Goal: Task Accomplishment & Management: Manage account settings

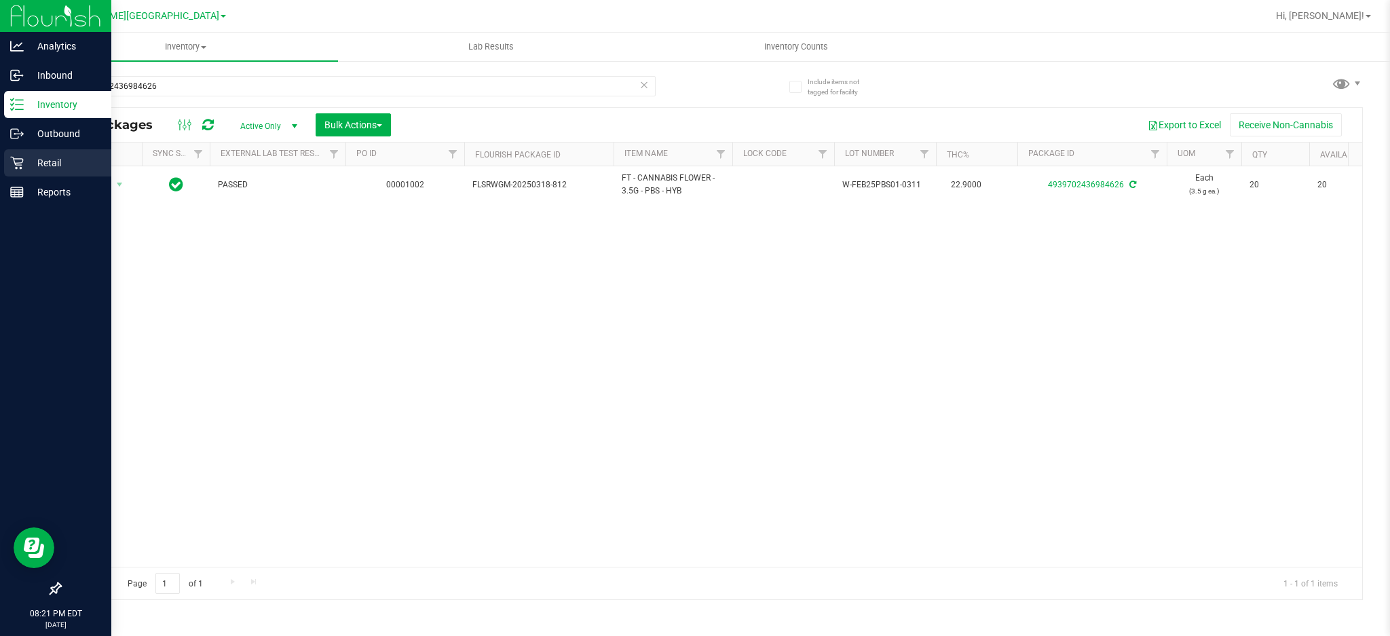
click at [39, 164] on p "Retail" at bounding box center [64, 163] width 81 height 16
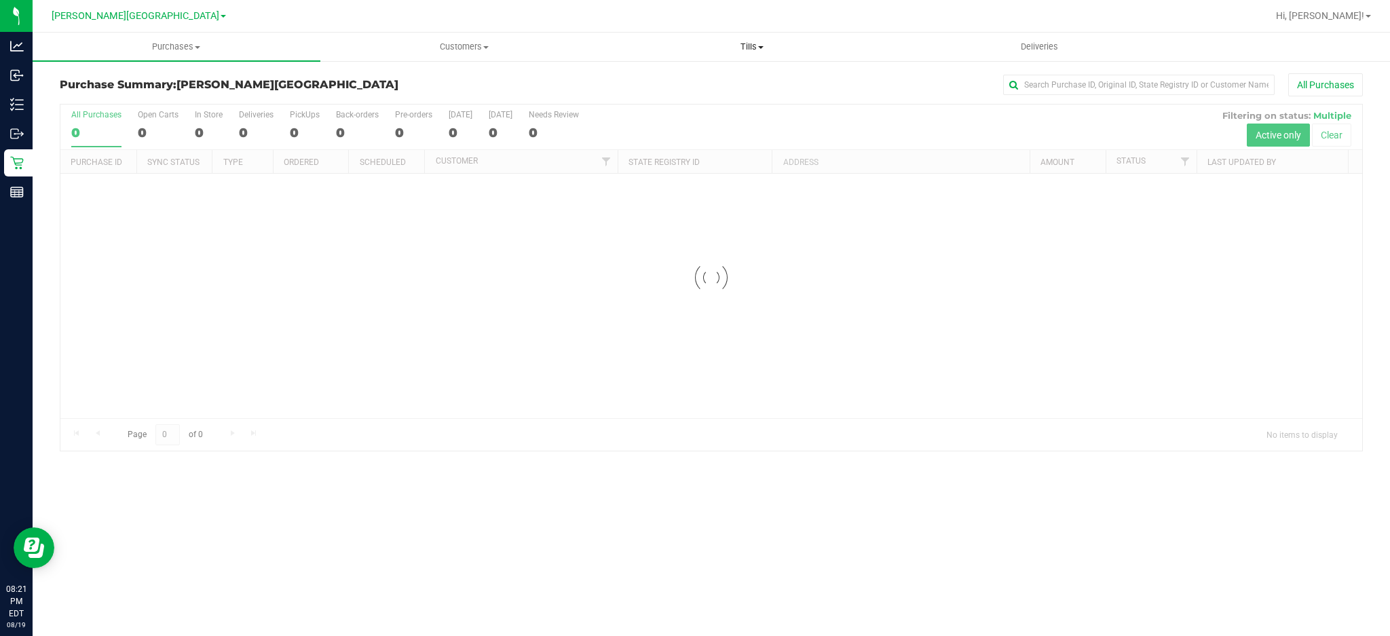
click at [757, 54] on uib-tab-heading "Tills Manage tills Reconcile e-payments" at bounding box center [752, 46] width 286 height 27
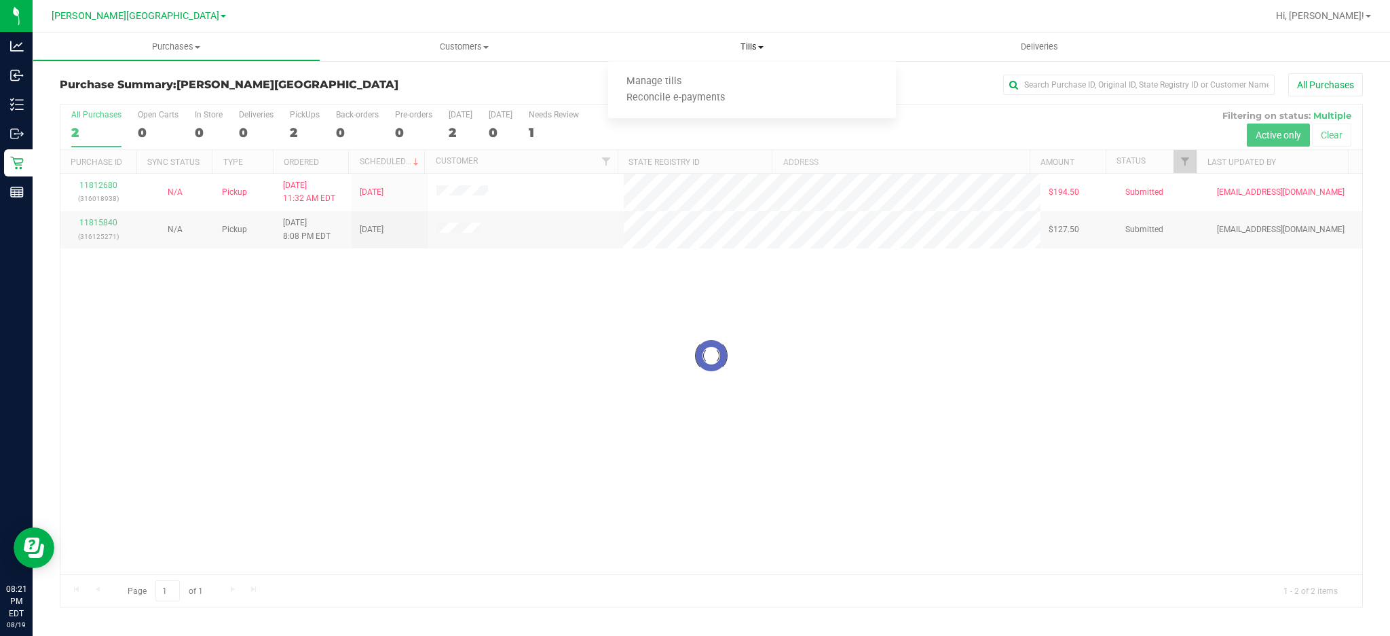
click at [757, 52] on span "Tills" at bounding box center [752, 47] width 288 height 12
click at [756, 45] on span "Tills" at bounding box center [752, 47] width 288 height 12
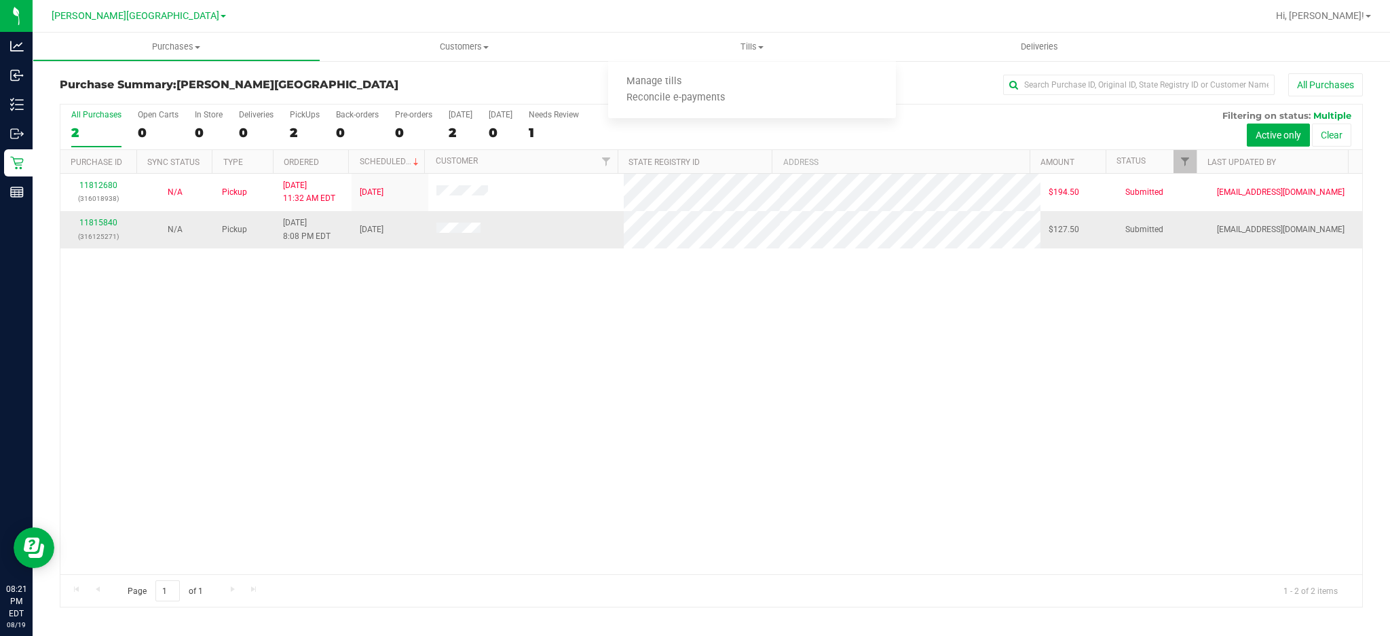
click at [261, 211] on td "Pickup" at bounding box center [244, 229] width 61 height 37
click at [742, 46] on span "Tills" at bounding box center [752, 47] width 288 height 12
click at [756, 45] on span "Tills" at bounding box center [752, 47] width 288 height 12
click at [755, 44] on span "Tills" at bounding box center [752, 47] width 288 height 12
click at [666, 82] on span "Manage tills" at bounding box center [654, 82] width 92 height 12
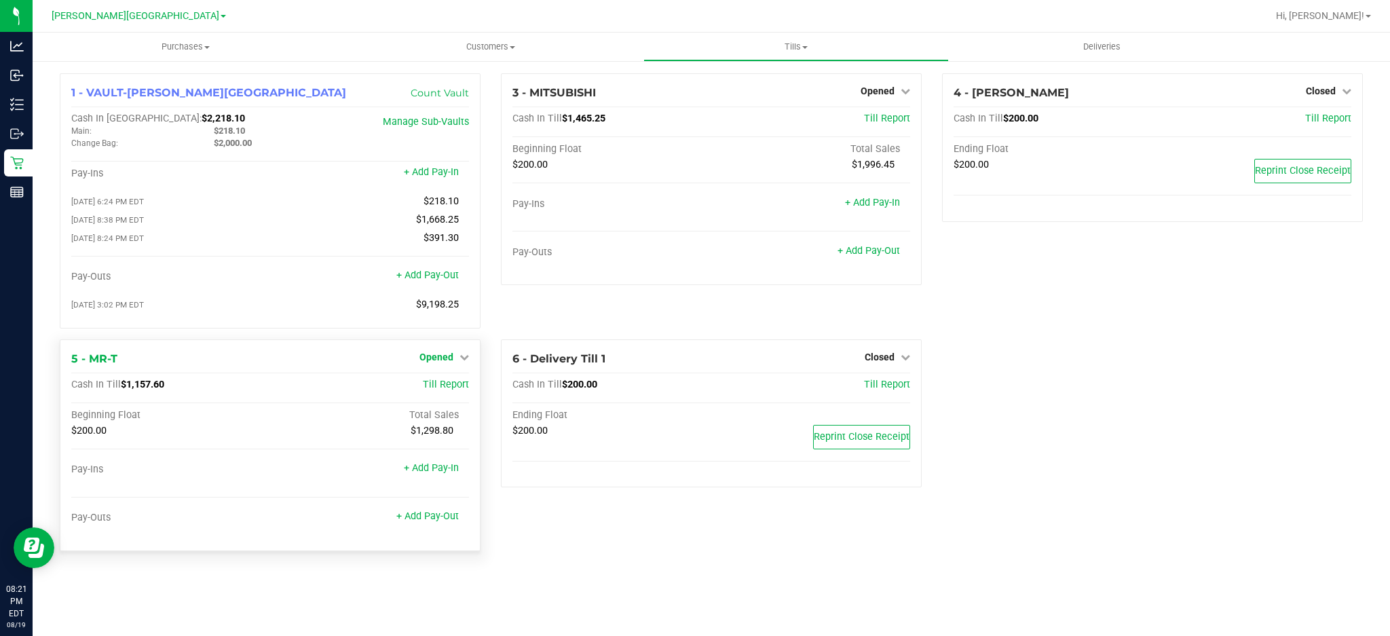
click at [432, 362] on span "Opened" at bounding box center [436, 356] width 34 height 11
click at [448, 390] on link "Close Till" at bounding box center [437, 384] width 37 height 11
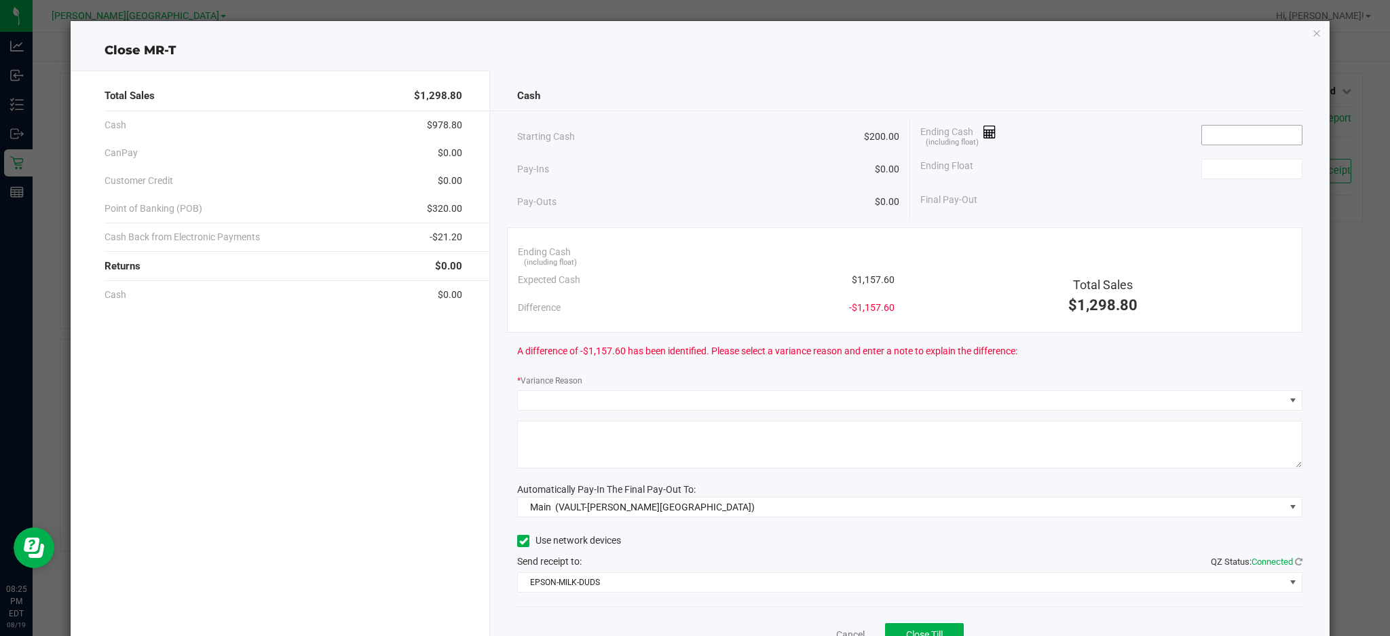
click at [1249, 132] on input at bounding box center [1252, 135] width 100 height 19
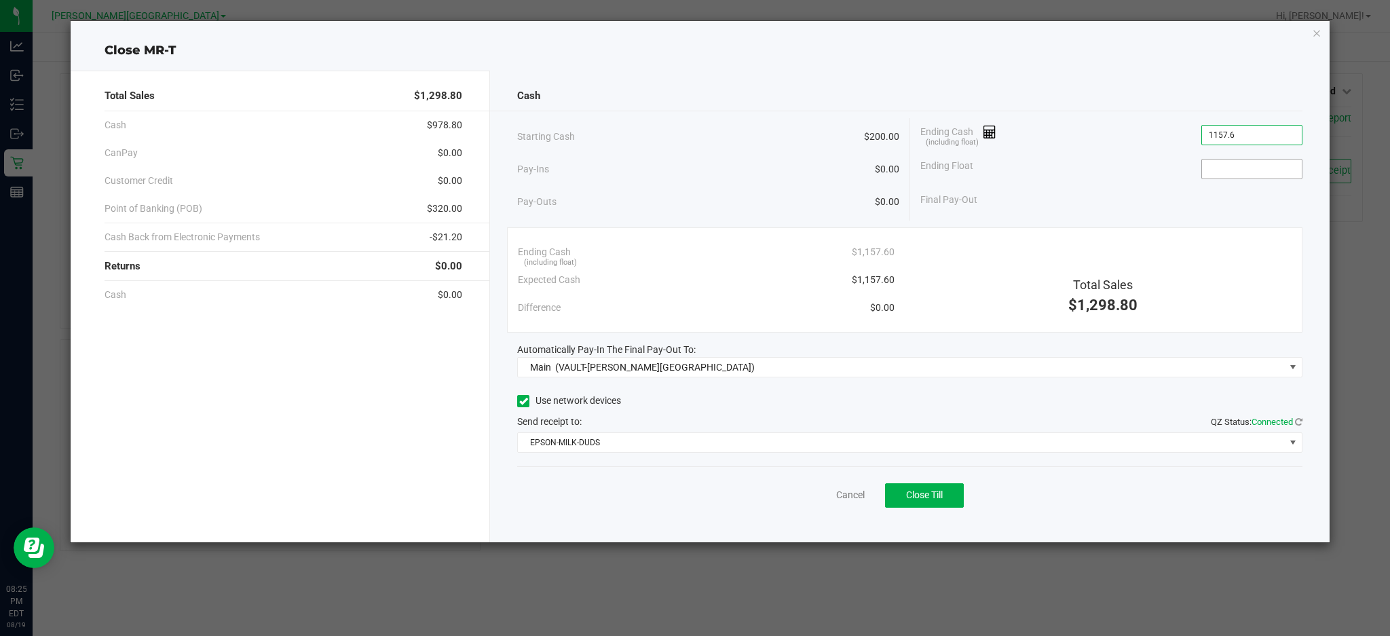
type input "$1,157.60"
click at [1251, 164] on input at bounding box center [1252, 168] width 100 height 19
type input "3"
type input "$200.00"
click at [931, 498] on span "Close Till" at bounding box center [924, 494] width 37 height 11
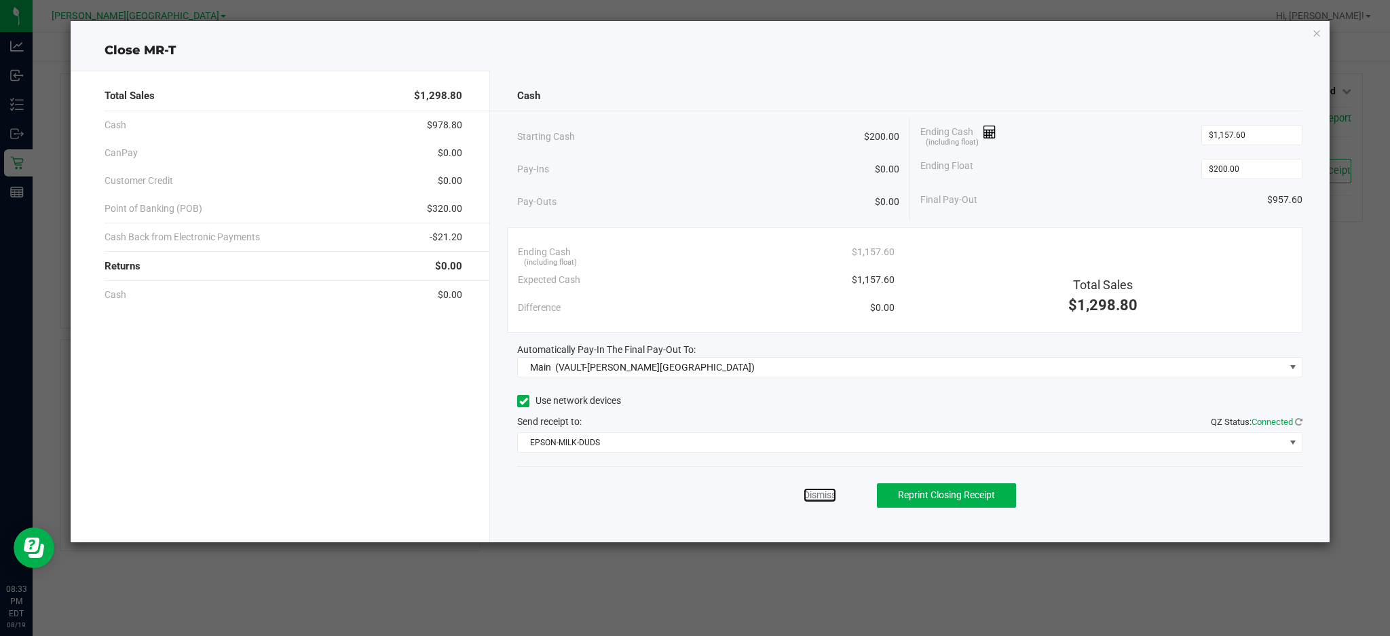
click at [826, 488] on link "Dismiss" at bounding box center [819, 495] width 33 height 14
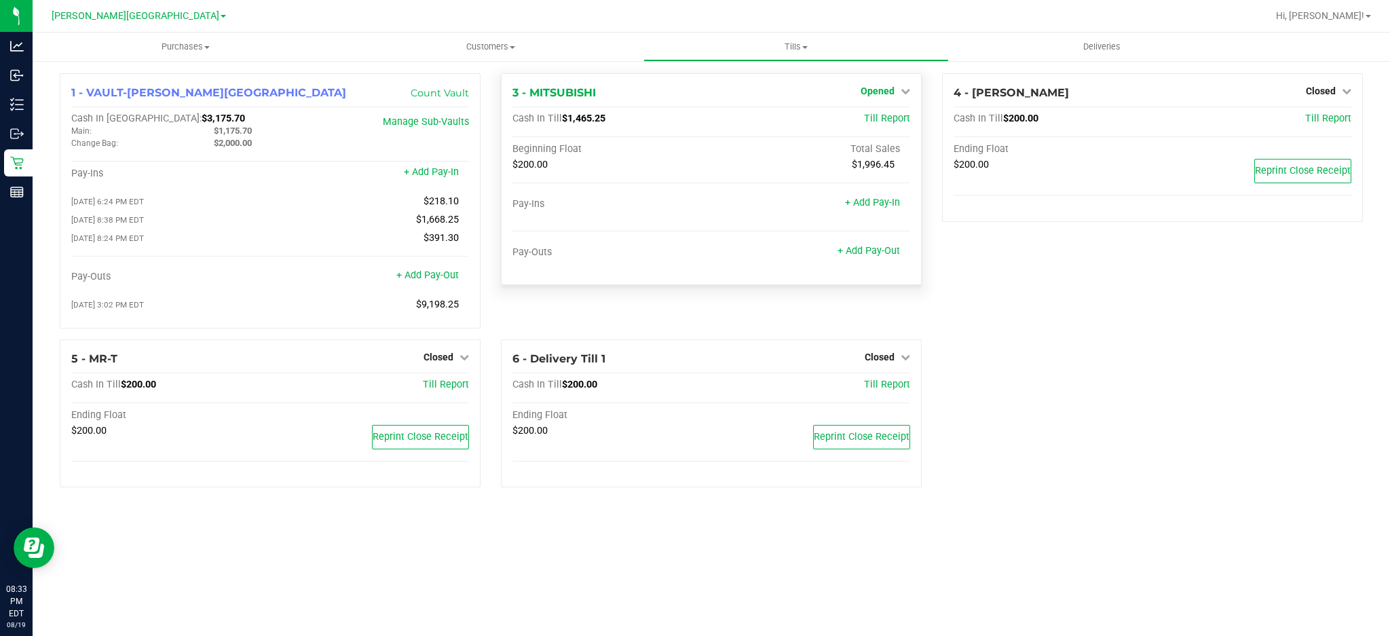
click at [903, 86] on icon at bounding box center [904, 90] width 9 height 9
click at [861, 126] on div "Close Till" at bounding box center [878, 119] width 100 height 17
click at [870, 114] on link "Close Till" at bounding box center [878, 119] width 37 height 11
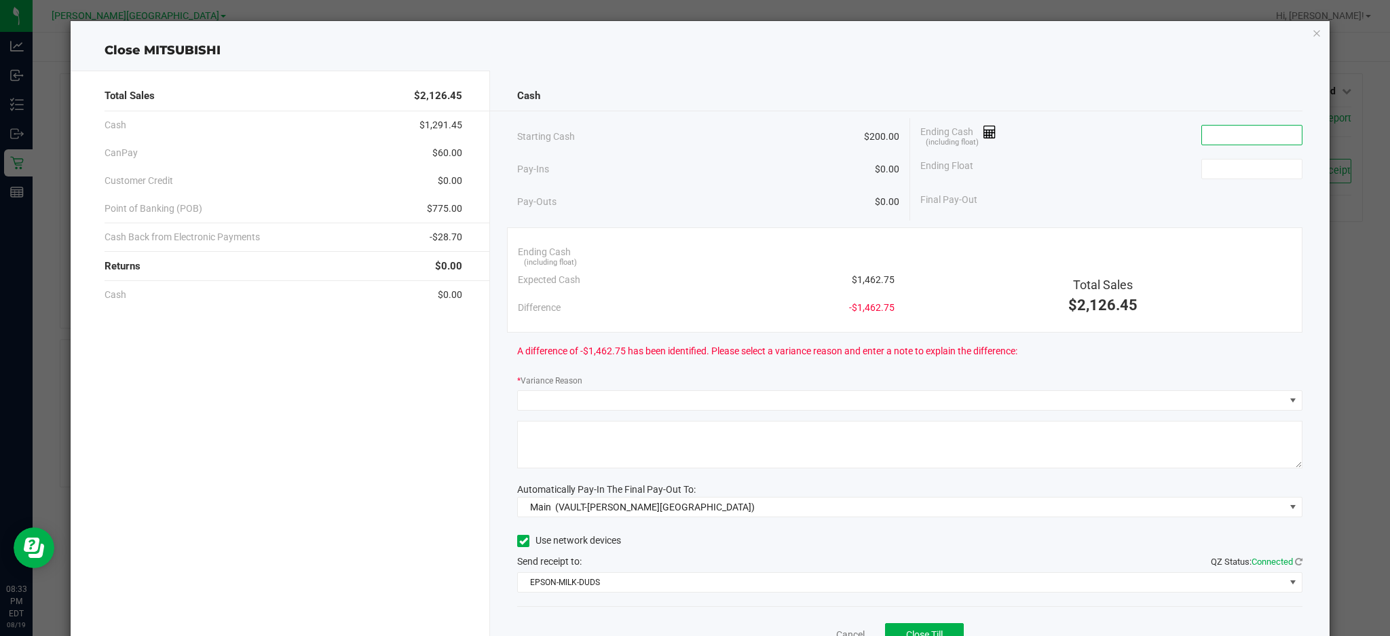
click at [1223, 136] on input at bounding box center [1252, 135] width 100 height 19
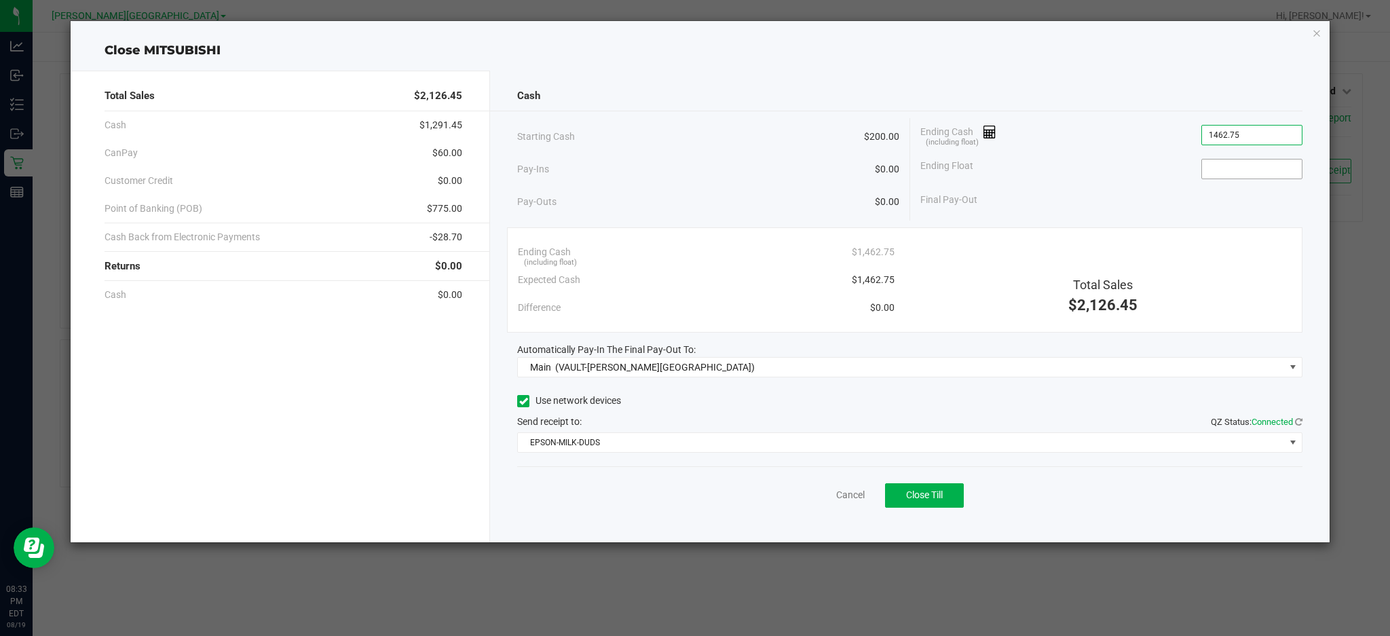
type input "$1,462.75"
click at [1225, 172] on input at bounding box center [1252, 168] width 100 height 19
type input "$200.00"
click at [1222, 207] on div "Final Pay-Out $1,262.75" at bounding box center [1111, 200] width 382 height 28
click at [929, 506] on button "Close Till" at bounding box center [924, 495] width 79 height 24
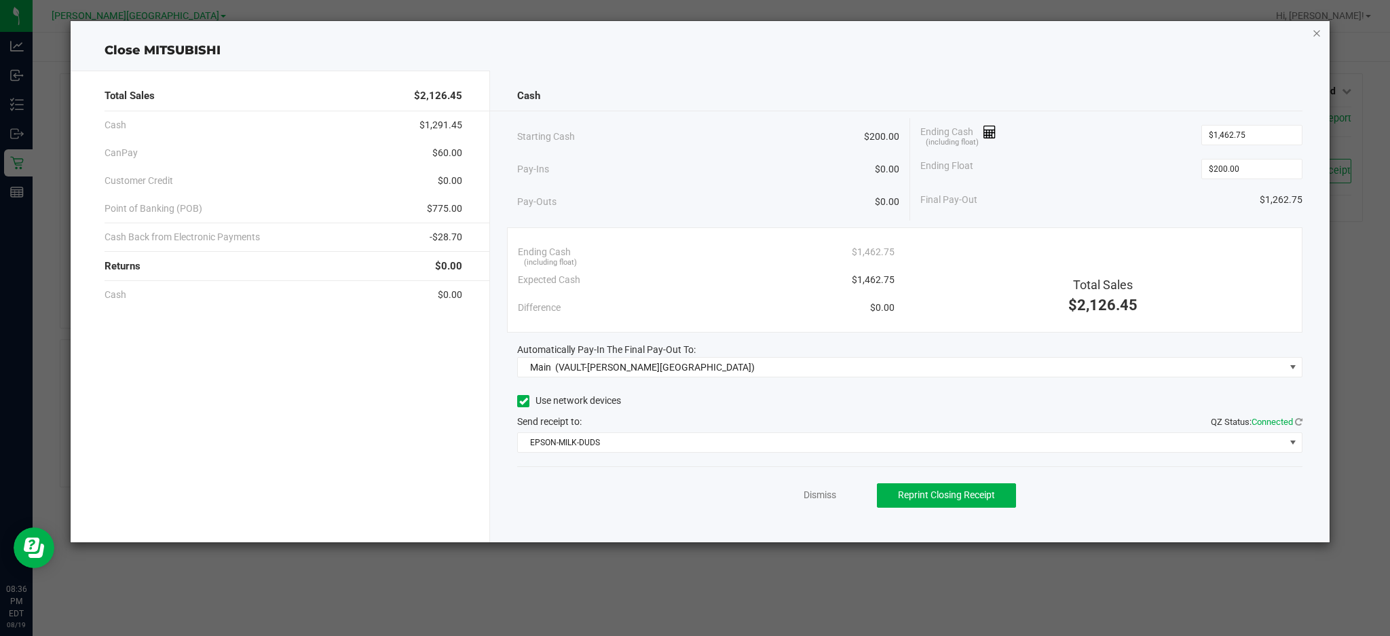
click at [1312, 30] on icon "button" at bounding box center [1316, 32] width 9 height 16
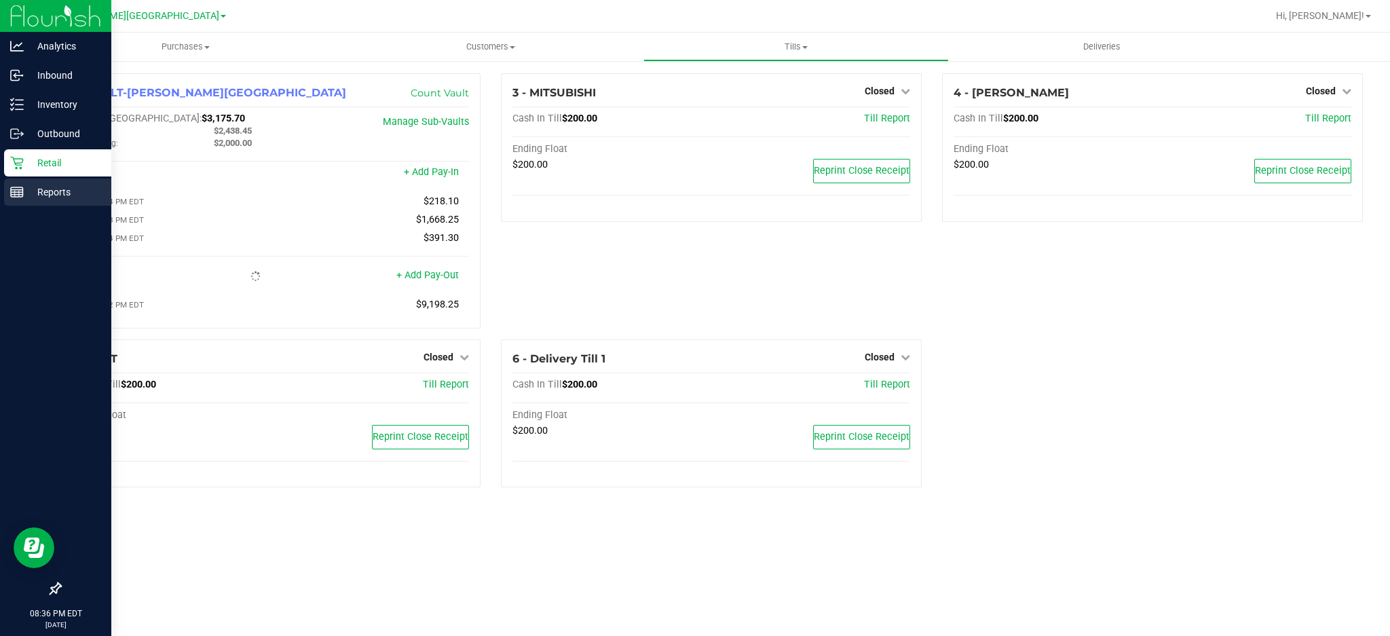
click at [47, 181] on div "Reports" at bounding box center [57, 191] width 107 height 27
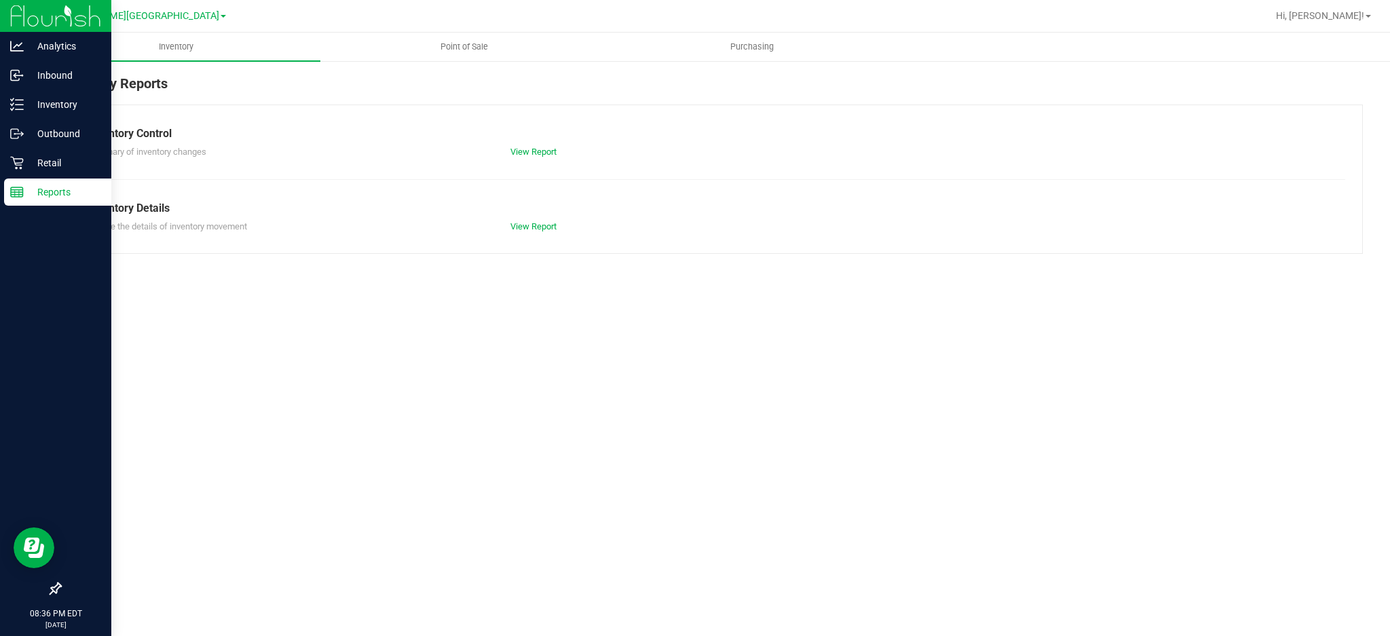
click at [60, 196] on p "Reports" at bounding box center [64, 192] width 81 height 16
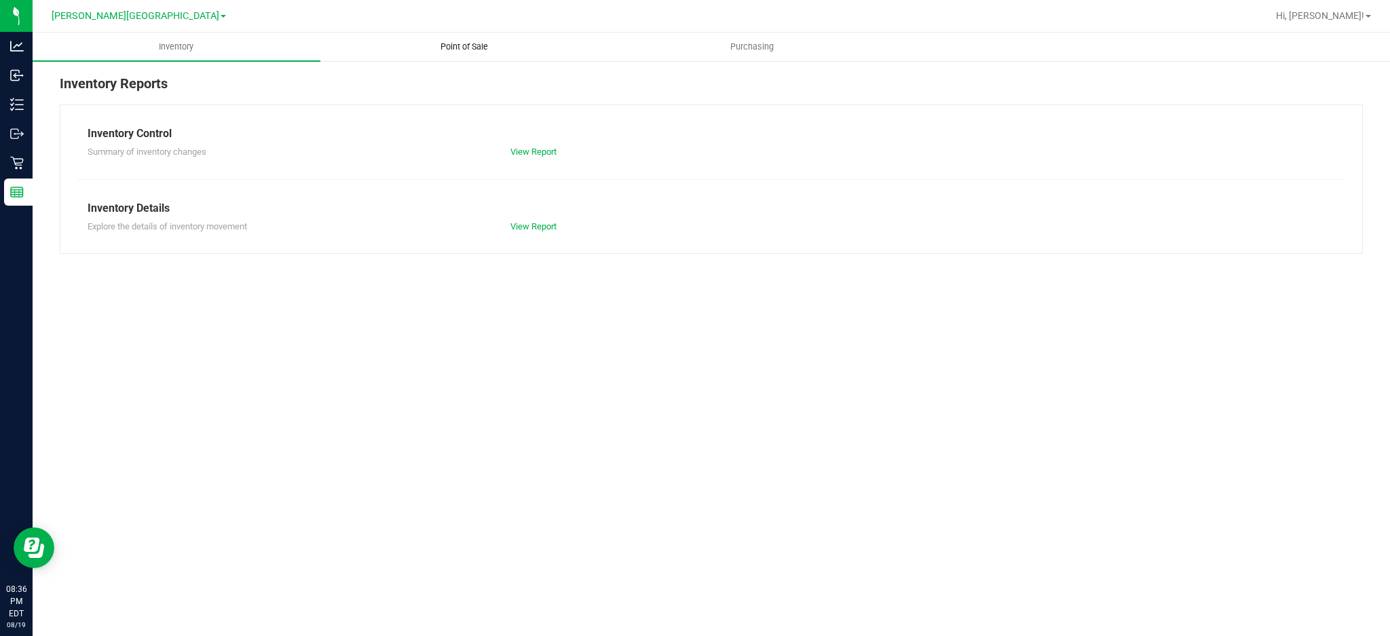
click at [467, 48] on span "Point of Sale" at bounding box center [464, 47] width 84 height 12
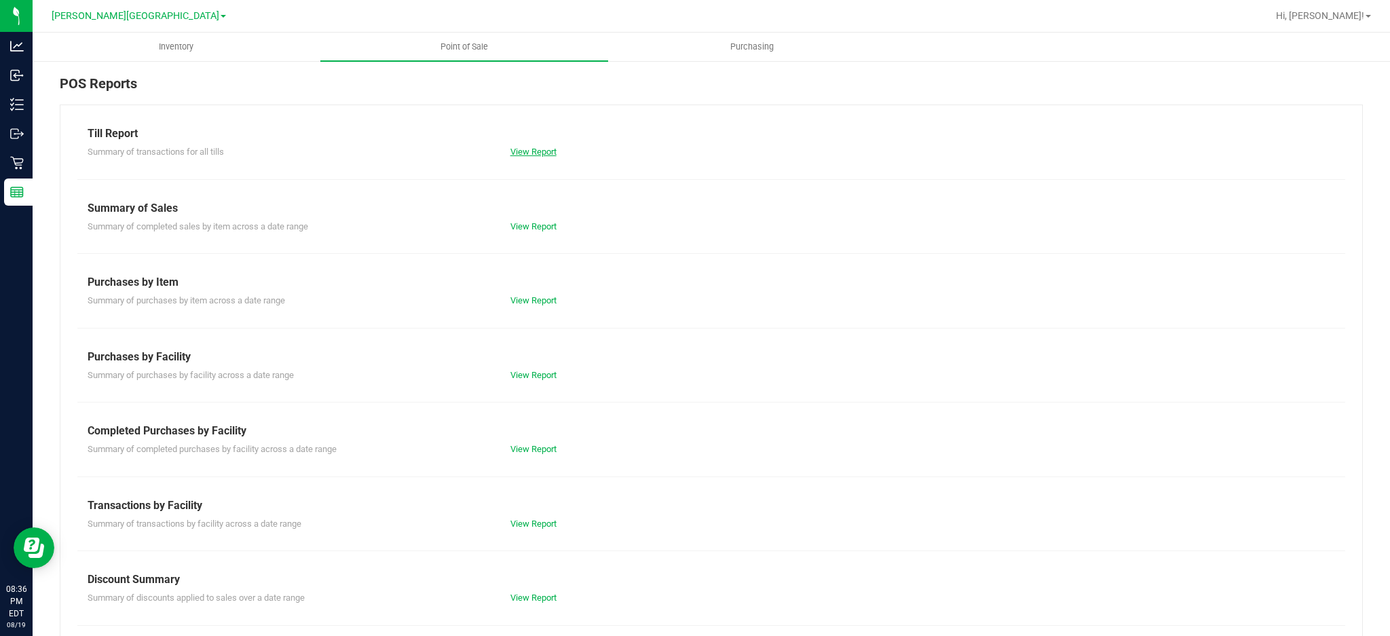
click at [544, 157] on link "View Report" at bounding box center [533, 152] width 46 height 10
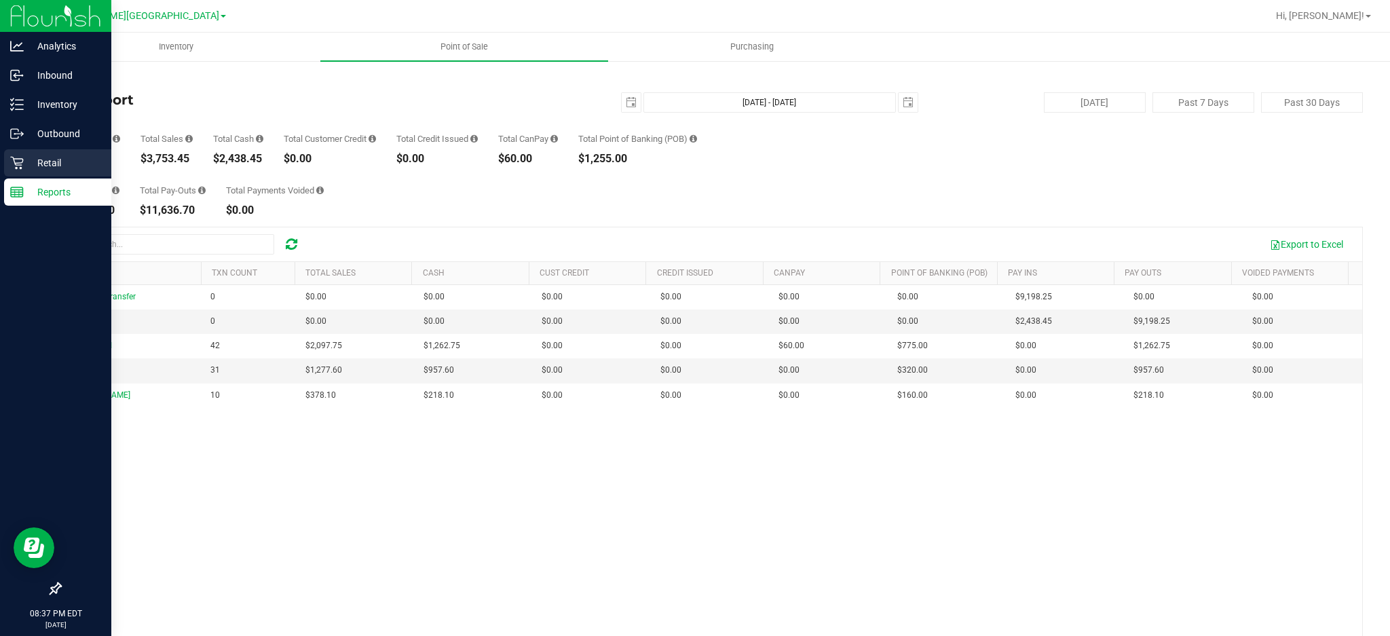
click at [31, 159] on p "Retail" at bounding box center [64, 163] width 81 height 16
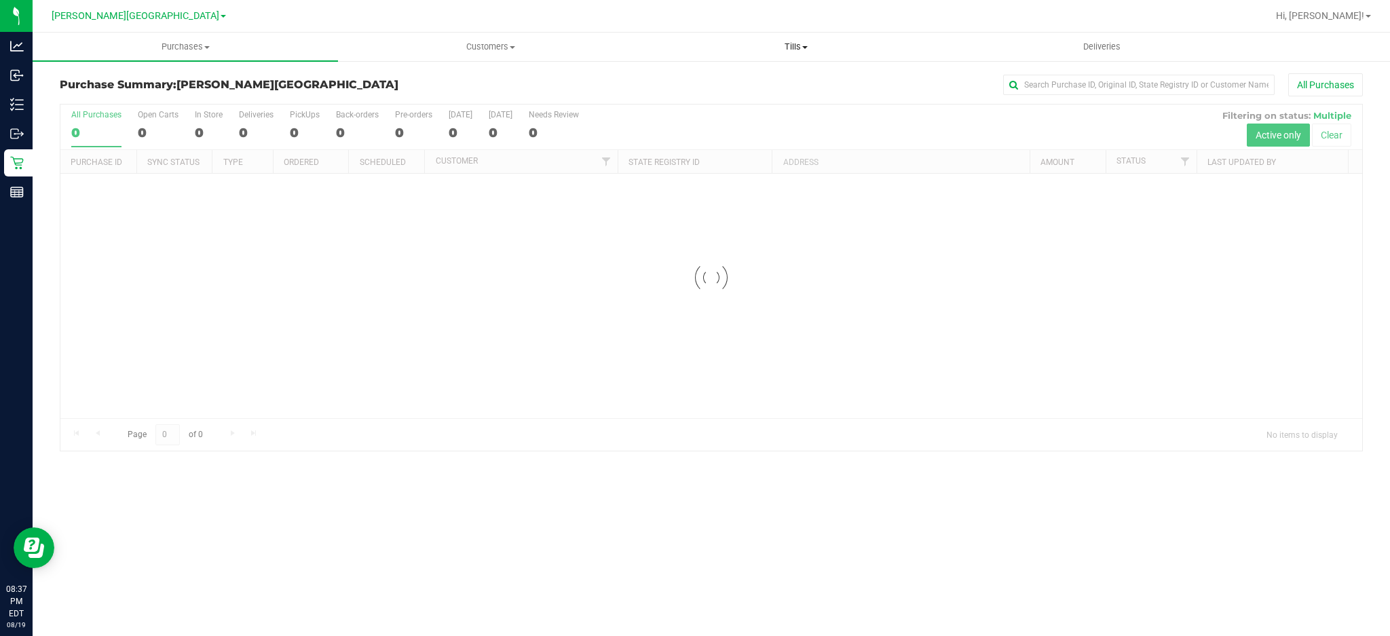
click at [774, 41] on span "Tills" at bounding box center [796, 47] width 304 height 12
click at [710, 92] on span "Reconcile e-payments" at bounding box center [710, 98] width 135 height 12
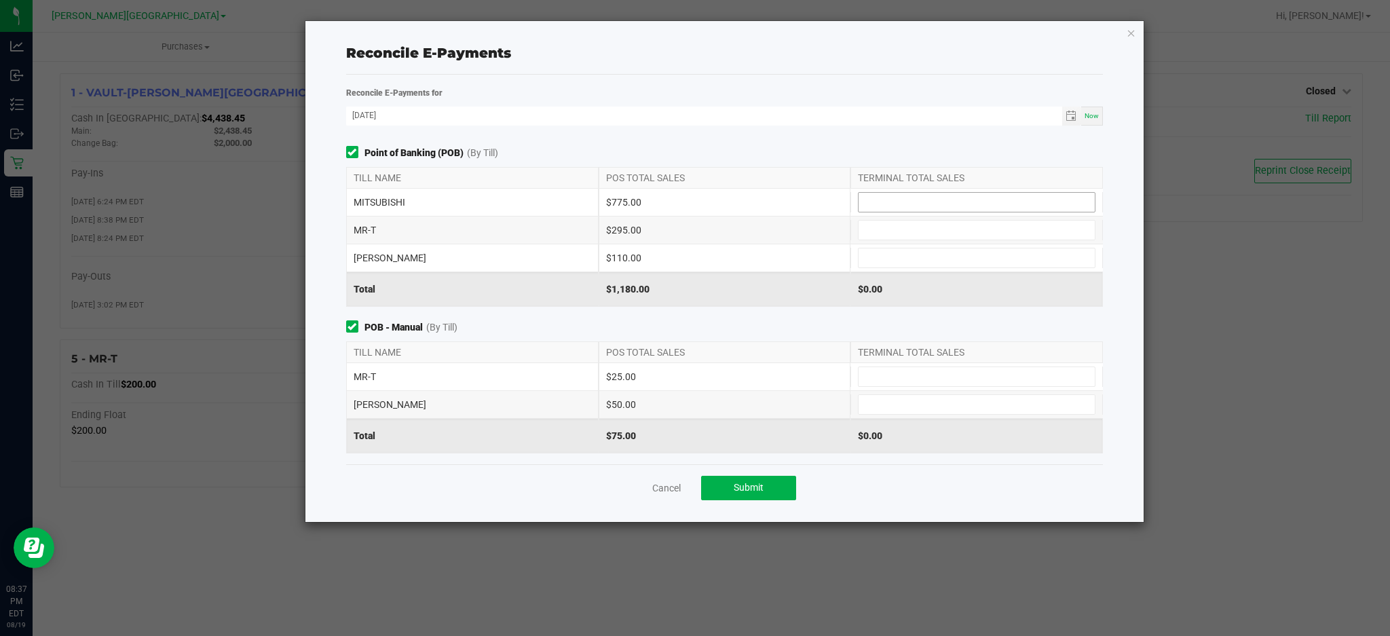
click at [896, 200] on input at bounding box center [976, 202] width 236 height 19
type input "$775.00"
click at [908, 221] on input at bounding box center [976, 230] width 236 height 19
type input "$295.00"
click at [898, 377] on input at bounding box center [976, 376] width 236 height 19
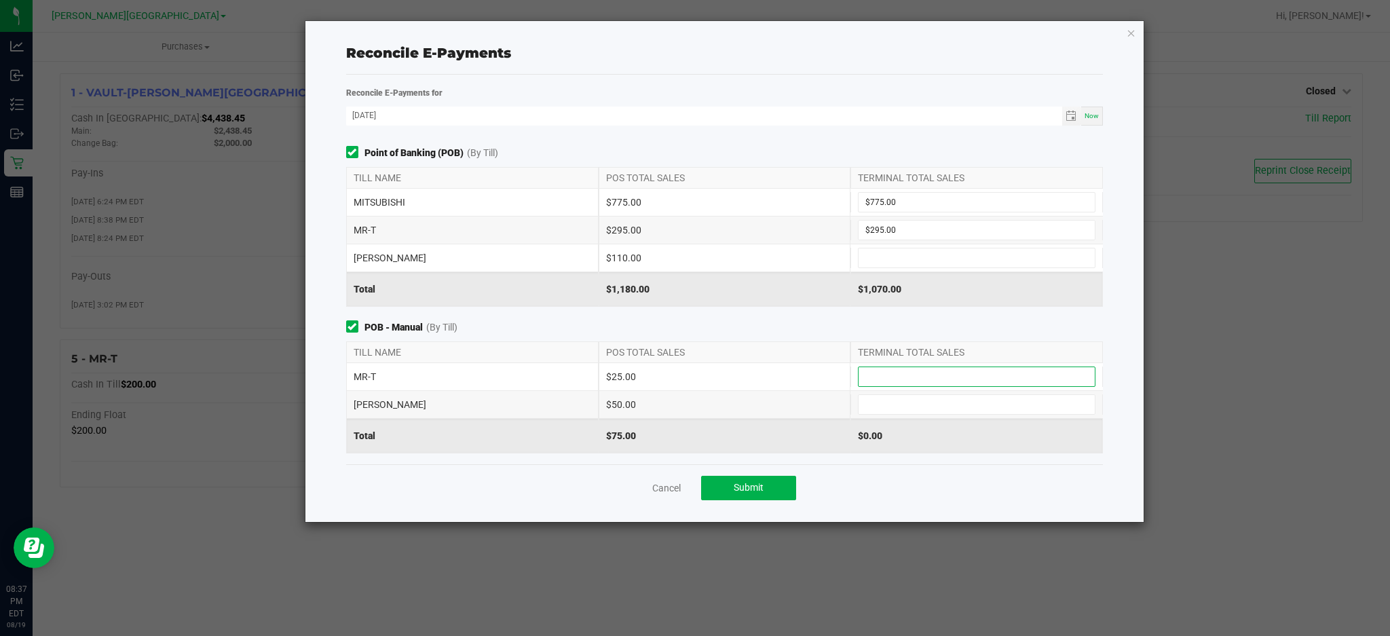
type input "3"
type input "$25.00"
click at [891, 274] on div "$1,070.00" at bounding box center [976, 289] width 252 height 34
click at [891, 265] on input at bounding box center [976, 257] width 236 height 19
type input "$110.00"
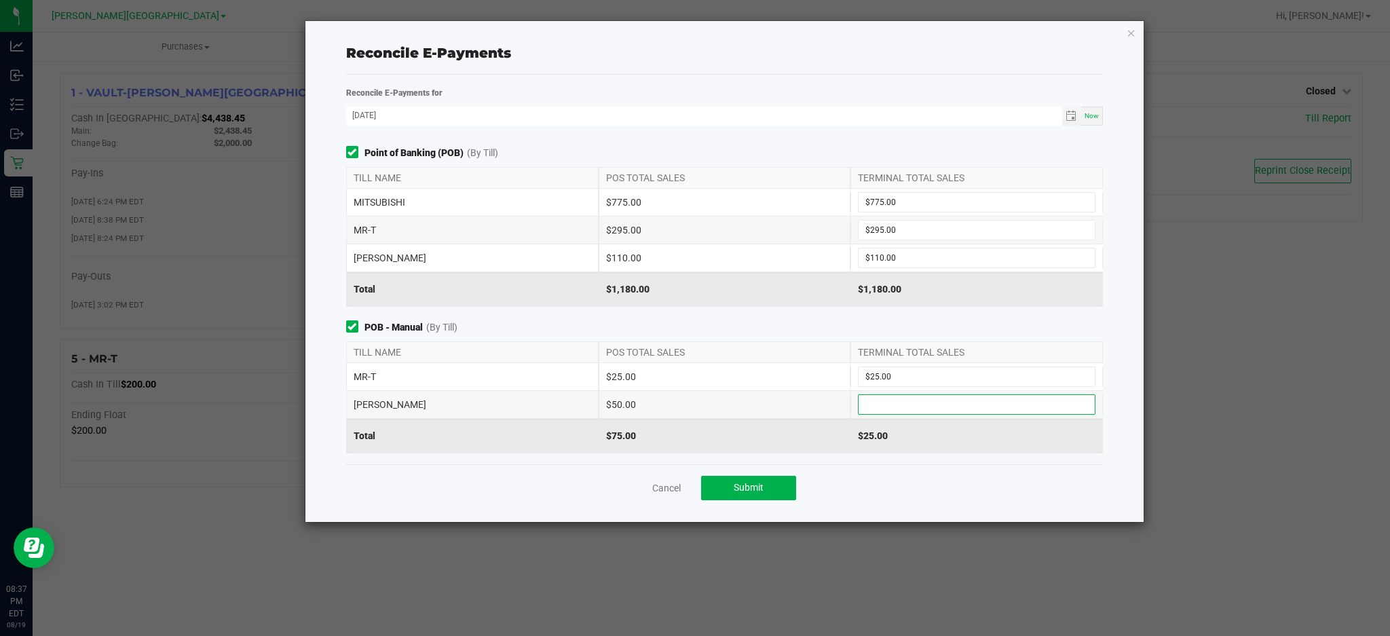
click at [894, 402] on input at bounding box center [976, 404] width 236 height 19
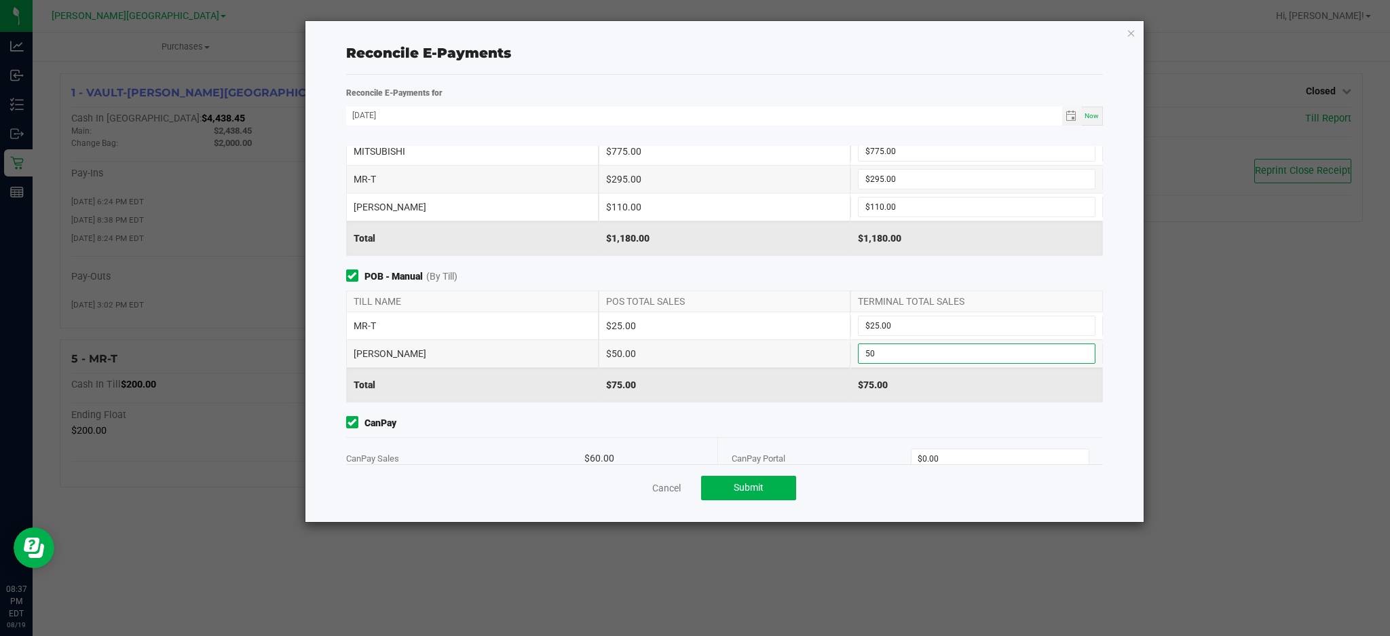
scroll to position [79, 0]
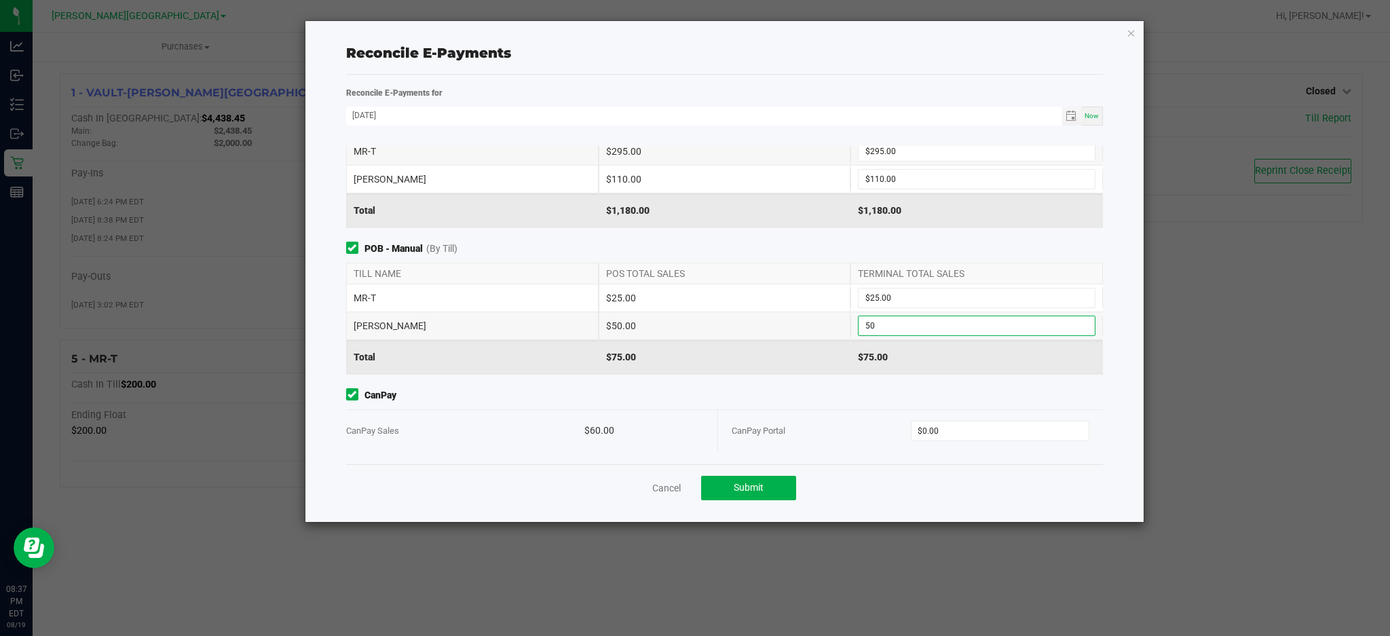
type input "$50.00"
click at [963, 417] on div "CanPay Portal $0.00" at bounding box center [910, 430] width 358 height 41
type input "0"
click at [961, 423] on input "0" at bounding box center [1000, 430] width 178 height 19
type input "$60.00"
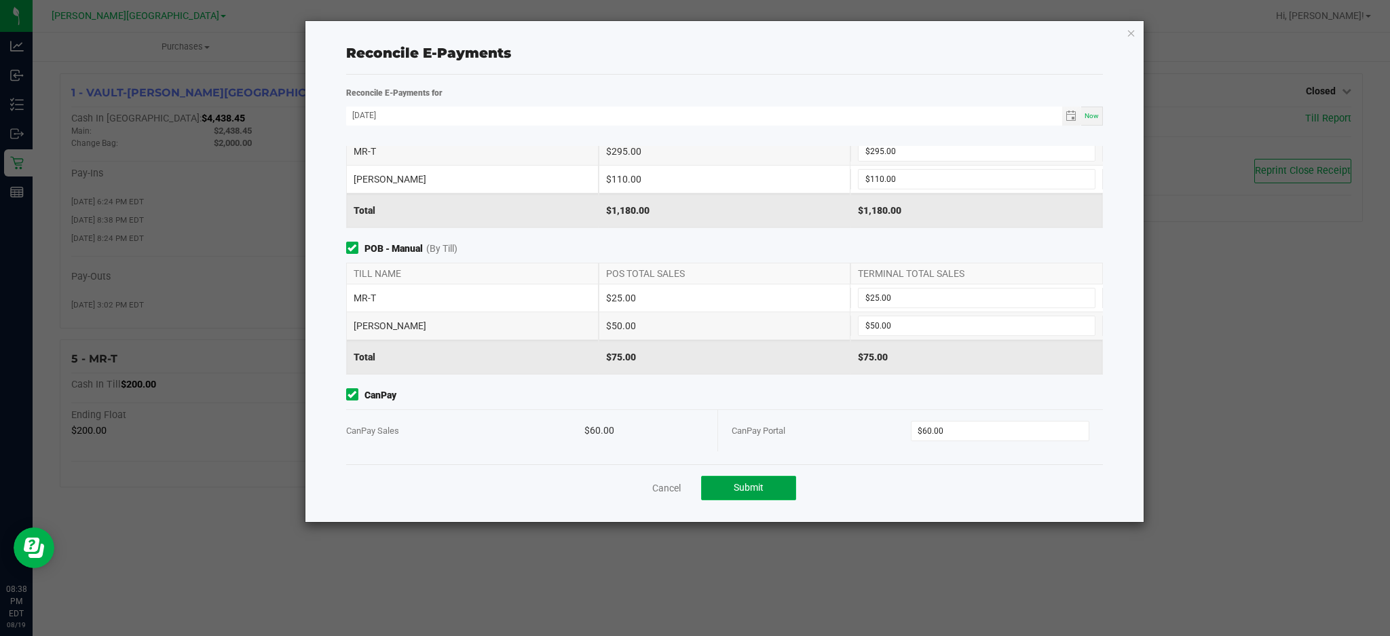
click at [776, 478] on button "Submit" at bounding box center [748, 488] width 95 height 24
